Goal: Answer question/provide support

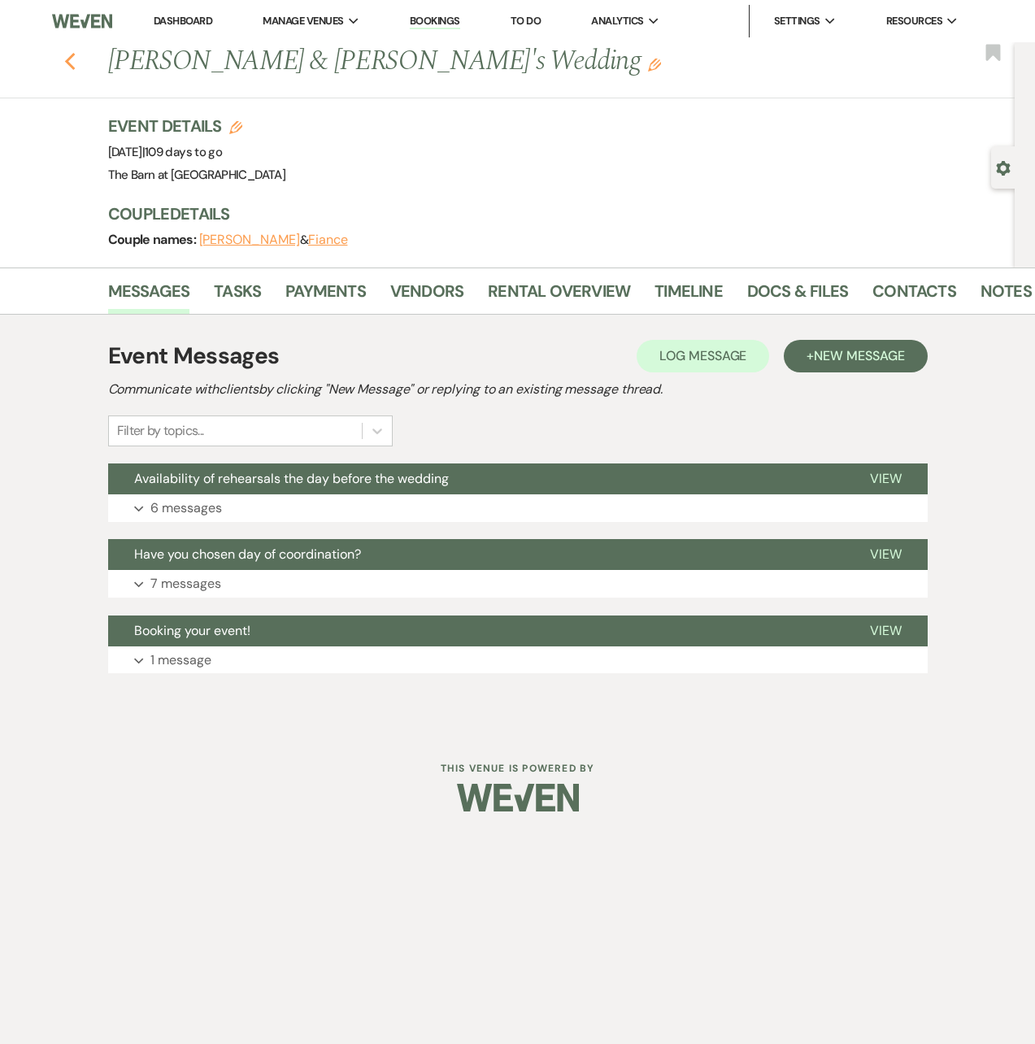
click at [66, 60] on icon "Previous" at bounding box center [70, 62] width 12 height 20
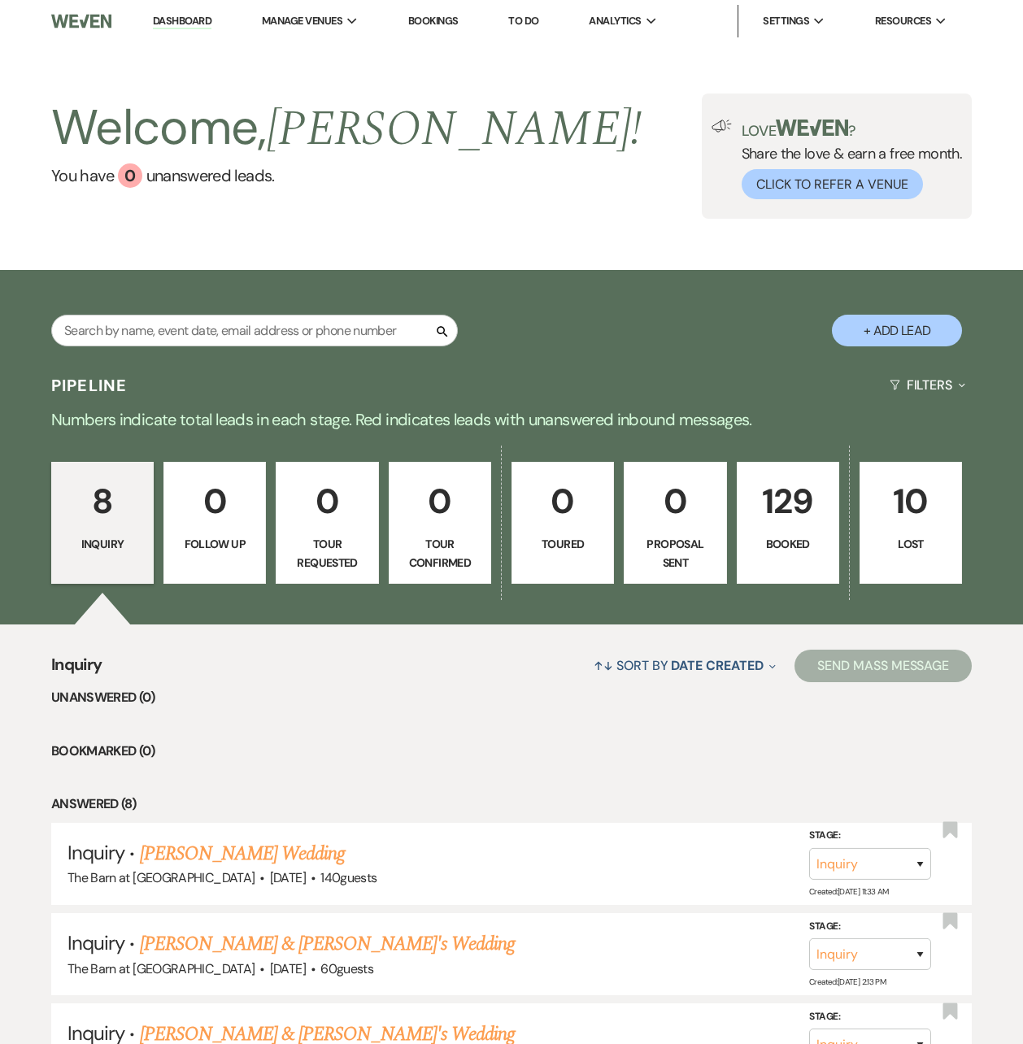
click at [776, 517] on p "129" at bounding box center [788, 501] width 81 height 54
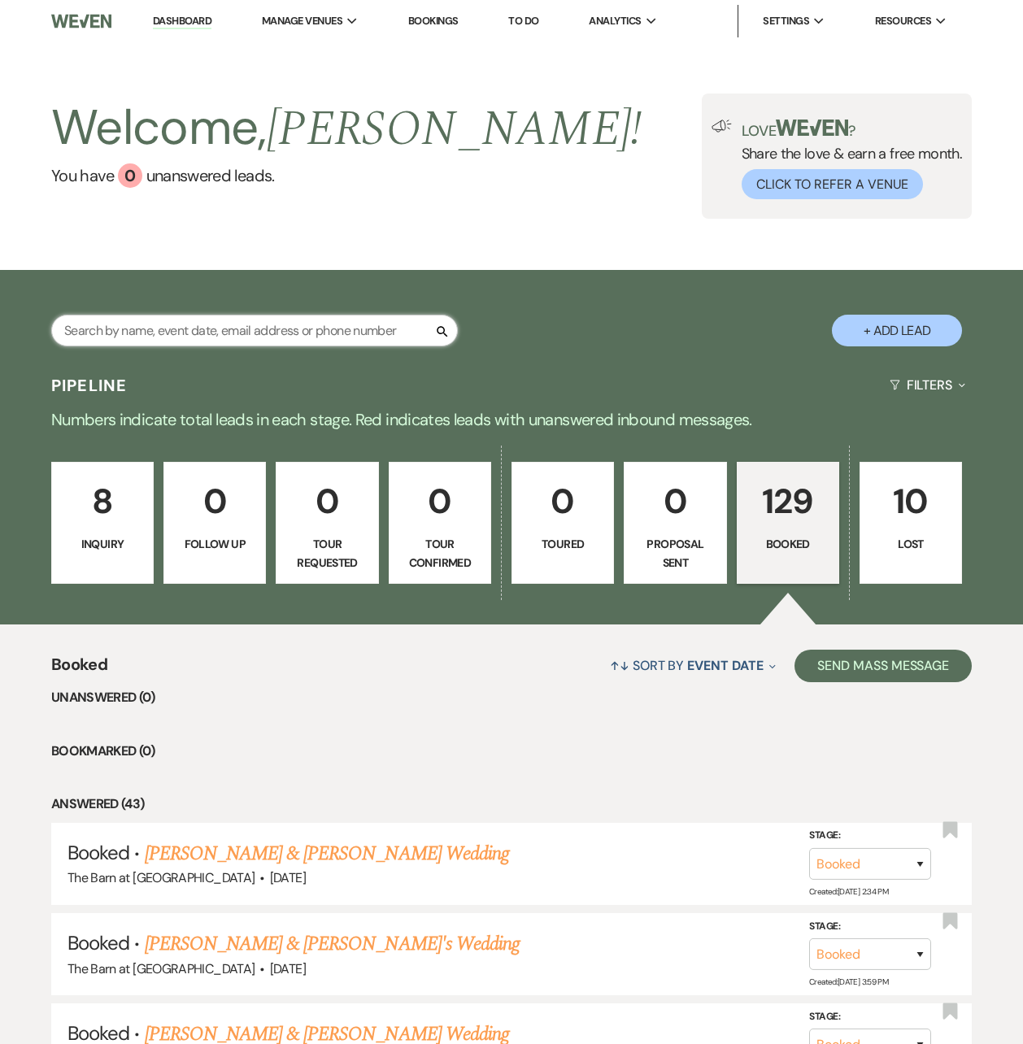
click at [278, 322] on input "text" at bounding box center [254, 331] width 407 height 32
type input "[PERSON_NAME]"
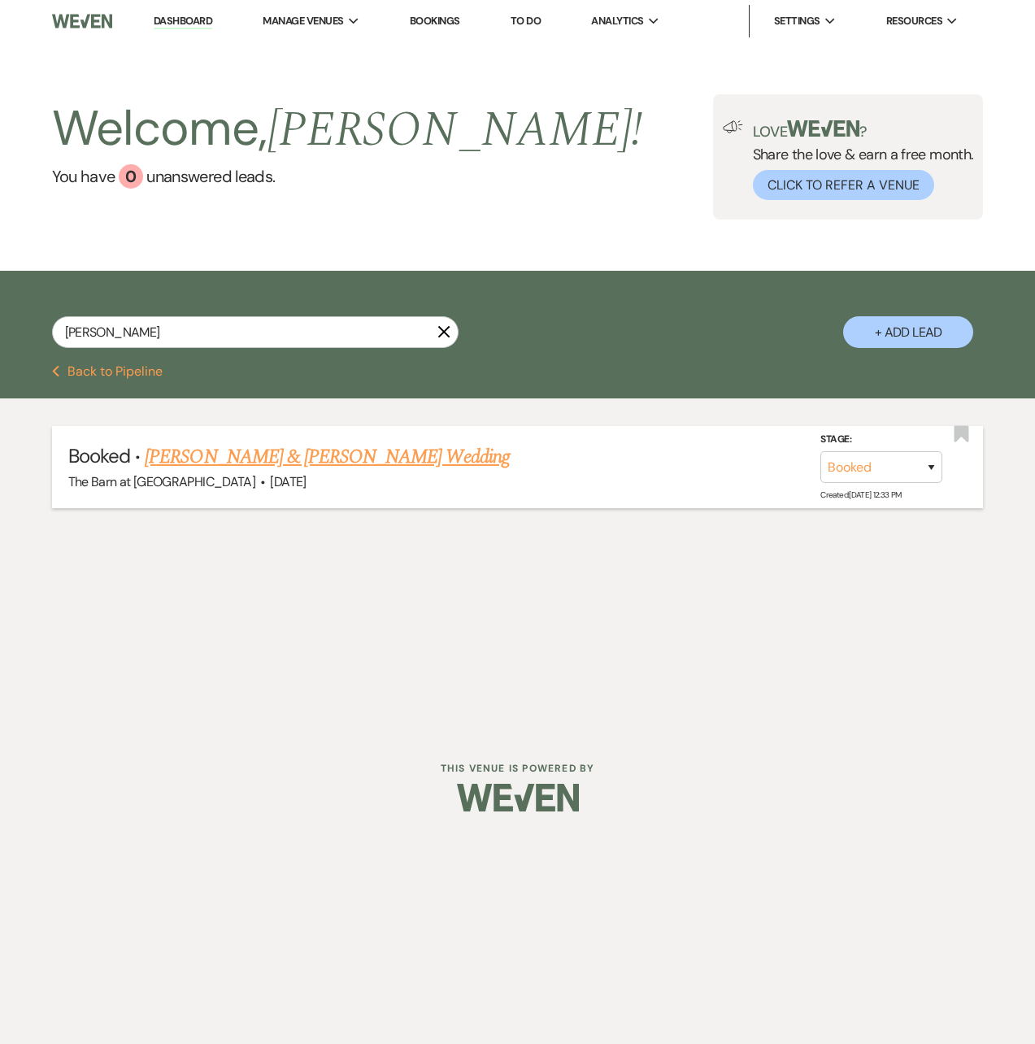
click at [348, 461] on link "[PERSON_NAME] & [PERSON_NAME] Wedding" at bounding box center [327, 456] width 364 height 29
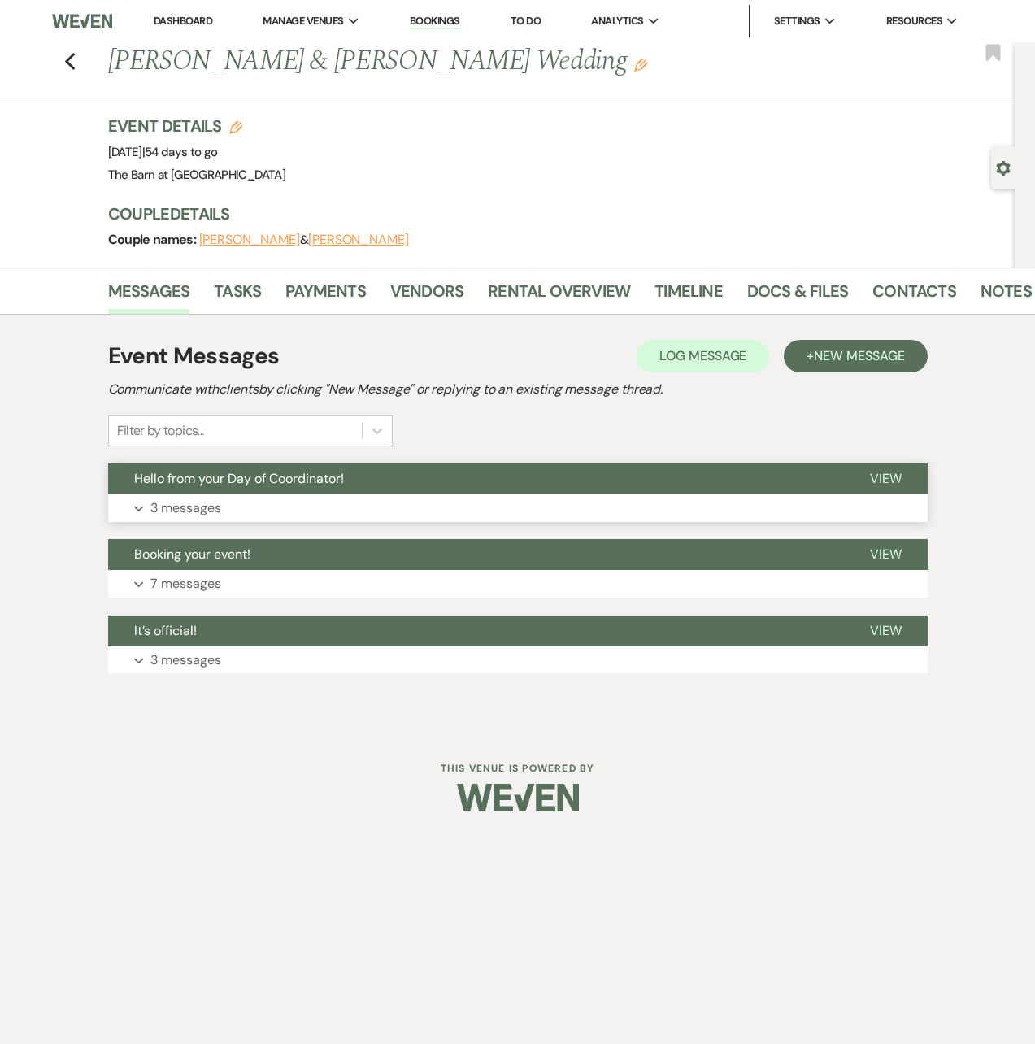
click at [269, 506] on button "Expand 3 messages" at bounding box center [518, 509] width 820 height 28
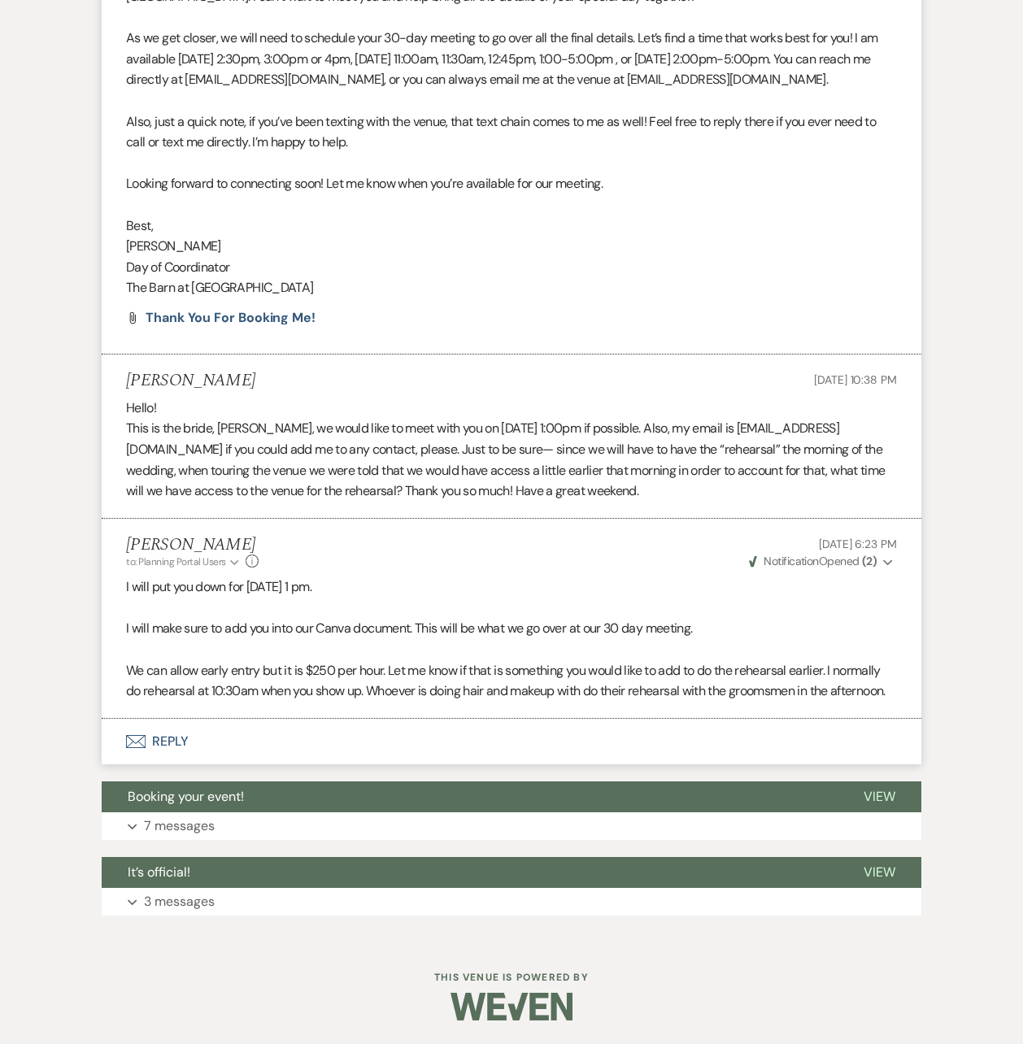
scroll to position [495, 0]
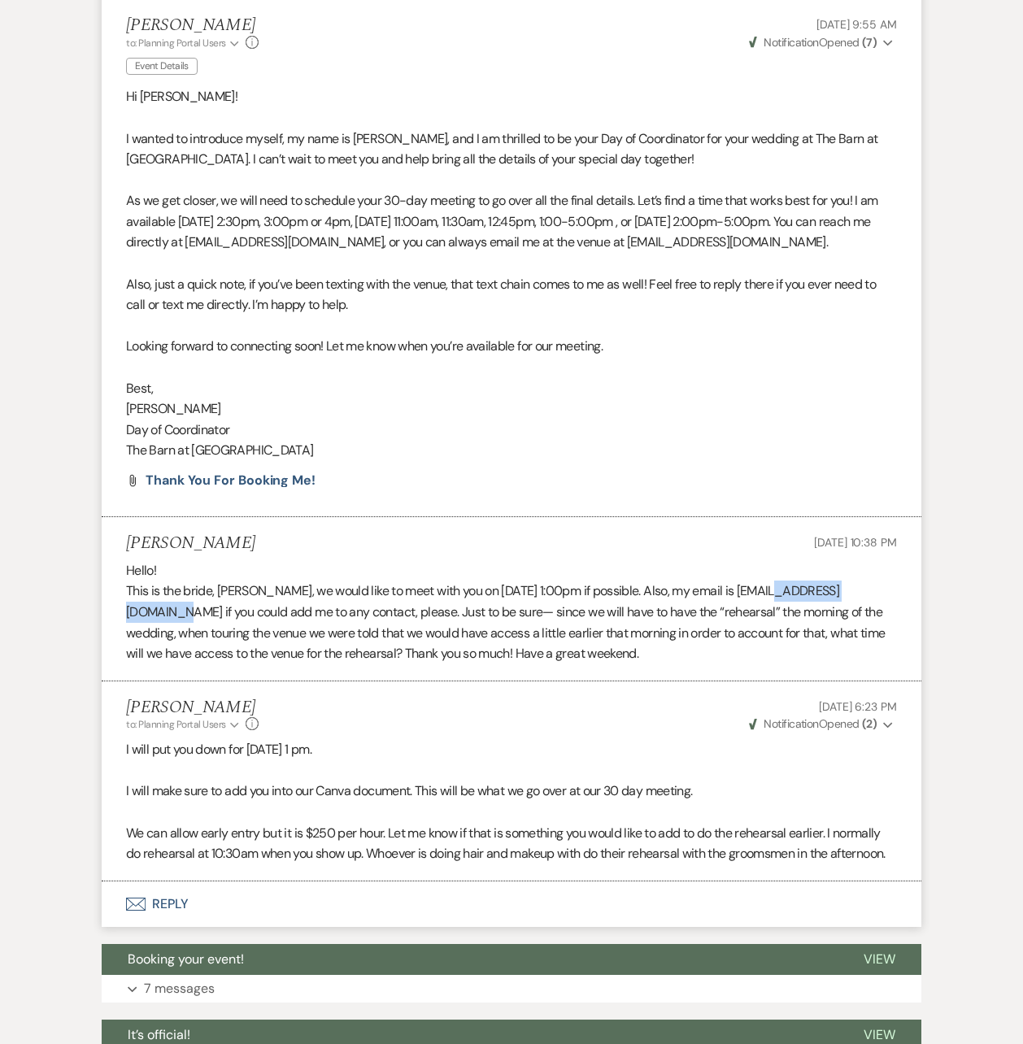
drag, startPoint x: 748, startPoint y: 590, endPoint x: 862, endPoint y: 590, distance: 113.9
click at [862, 590] on p "This is the bride, [PERSON_NAME], we would like to meet with you on [DATE] 1:00…" at bounding box center [511, 622] width 771 height 83
copy p "[EMAIL_ADDRESS][DOMAIN_NAME]"
click at [476, 621] on p "This is the bride, [PERSON_NAME], we would like to meet with you on [DATE] 1:00…" at bounding box center [511, 622] width 771 height 83
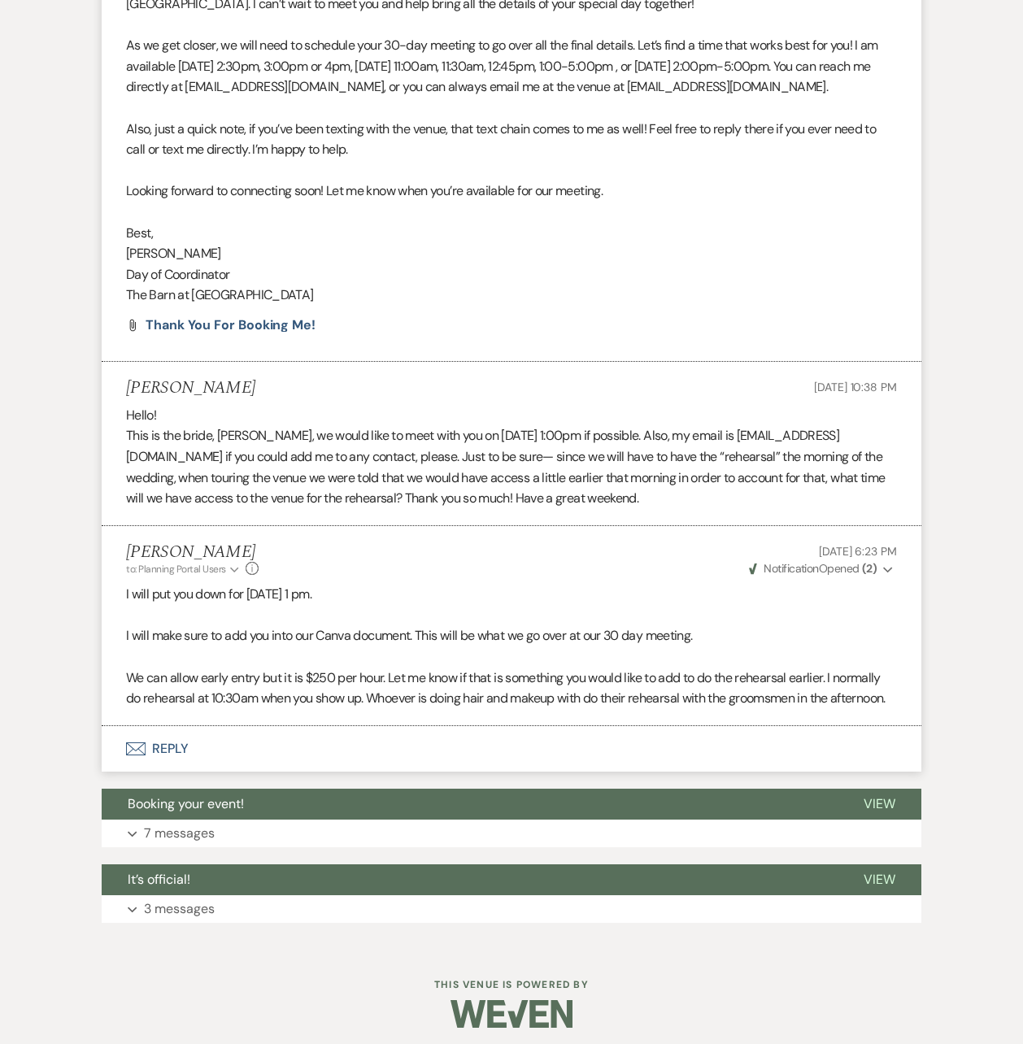
scroll to position [488, 0]
